Goal: Task Accomplishment & Management: Manage account settings

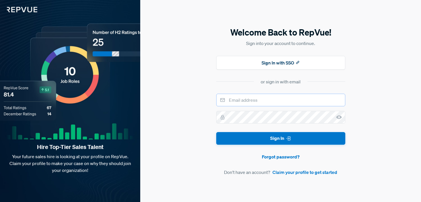
click at [254, 100] on input "email" at bounding box center [280, 100] width 129 height 13
type input "[PERSON_NAME][EMAIL_ADDRESS][PERSON_NAME][DOMAIN_NAME]"
click at [216, 132] on button "Sign In" at bounding box center [280, 138] width 129 height 13
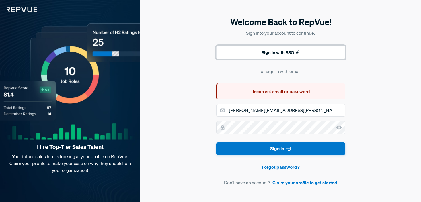
click at [301, 56] on button "Sign In with SSO" at bounding box center [280, 53] width 129 height 14
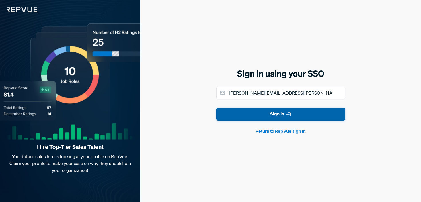
click at [283, 120] on button "Sign In" at bounding box center [280, 114] width 129 height 13
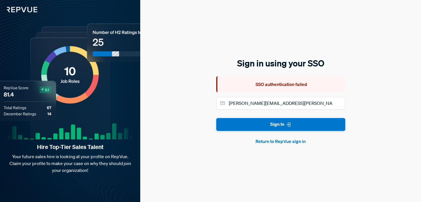
click at [269, 143] on button "Return to RepVue sign in" at bounding box center [280, 141] width 129 height 7
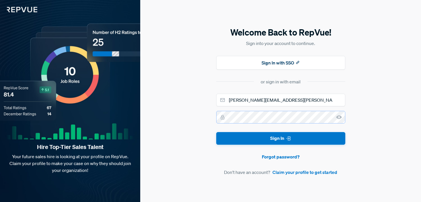
click at [211, 117] on div "Welcome Back to RepVue! Sign into your account to continue. Sign In with SSO or…" at bounding box center [280, 101] width 281 height 202
click at [338, 119] on icon at bounding box center [339, 117] width 6 height 6
click at [216, 132] on button "Sign In" at bounding box center [280, 138] width 129 height 13
